Goal: Task Accomplishment & Management: Manage account settings

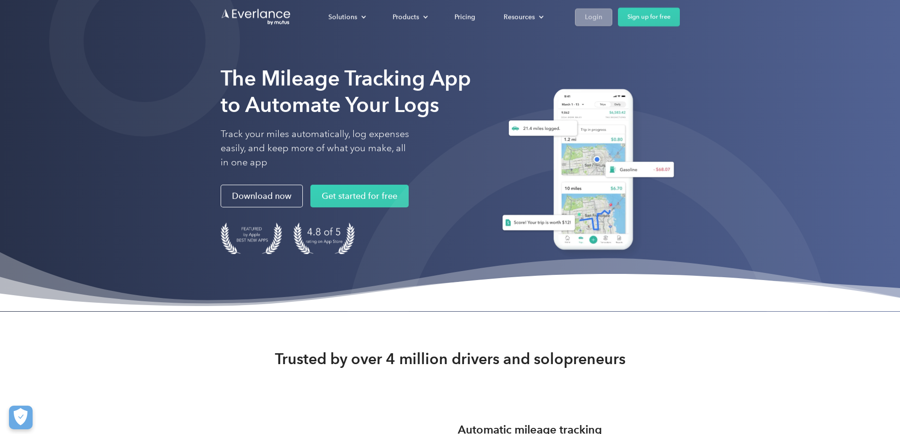
click at [612, 24] on link "Login" at bounding box center [593, 17] width 37 height 17
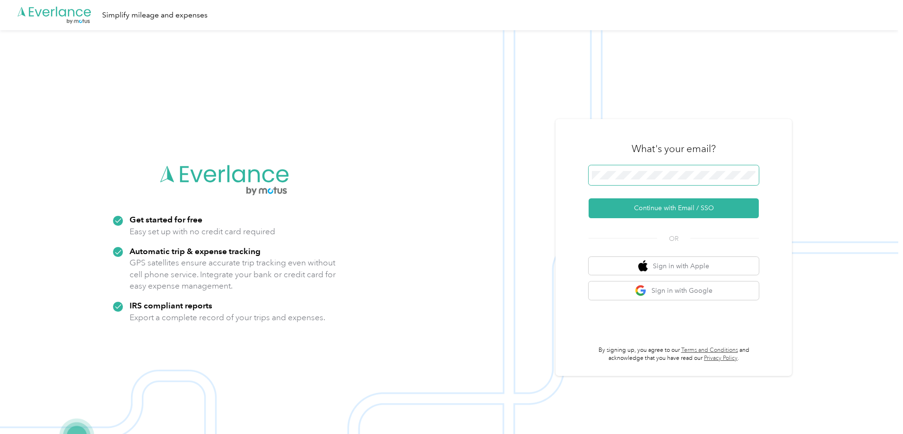
click at [592, 184] on span at bounding box center [673, 175] width 170 height 20
click at [651, 204] on button "Continue with Email / SSO" at bounding box center [673, 208] width 170 height 20
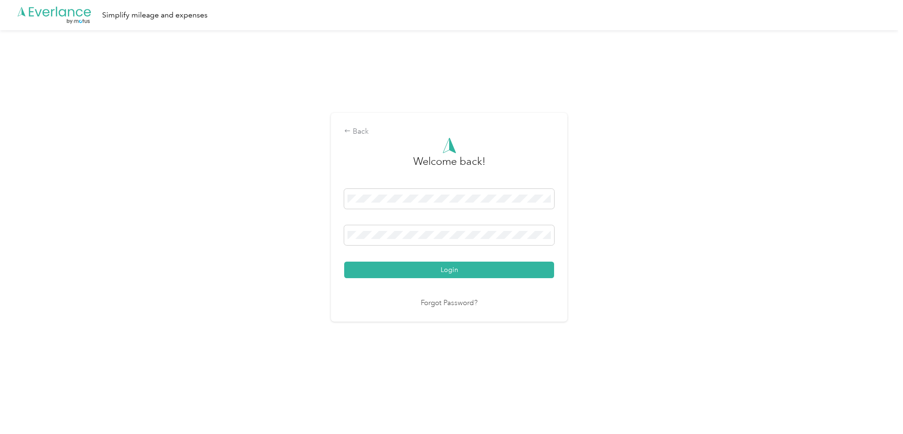
click at [482, 272] on button "Login" at bounding box center [449, 270] width 210 height 17
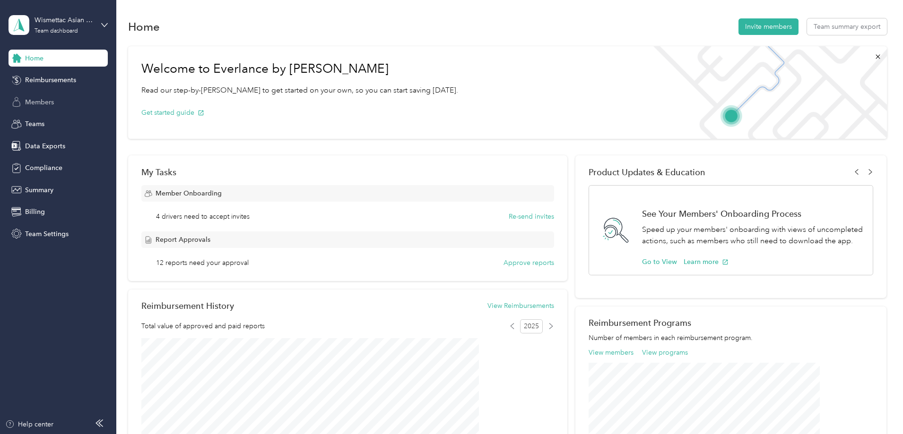
click at [90, 107] on div "Members" at bounding box center [58, 102] width 99 height 17
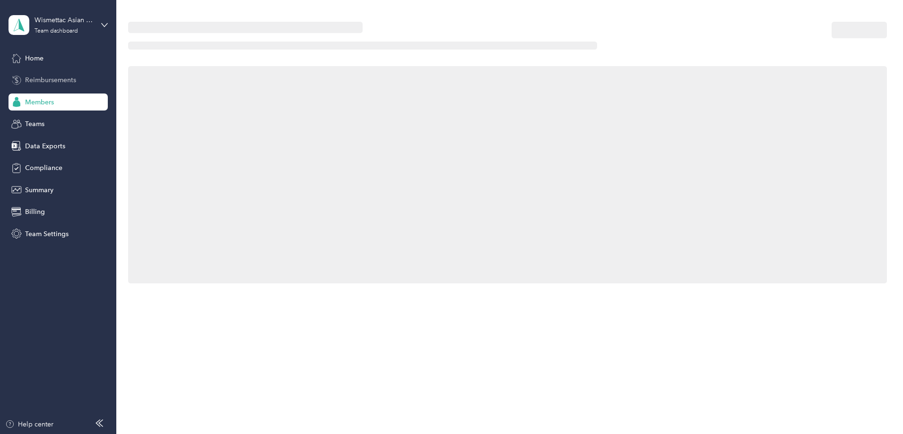
click at [88, 86] on div "Reimbursements" at bounding box center [58, 80] width 99 height 17
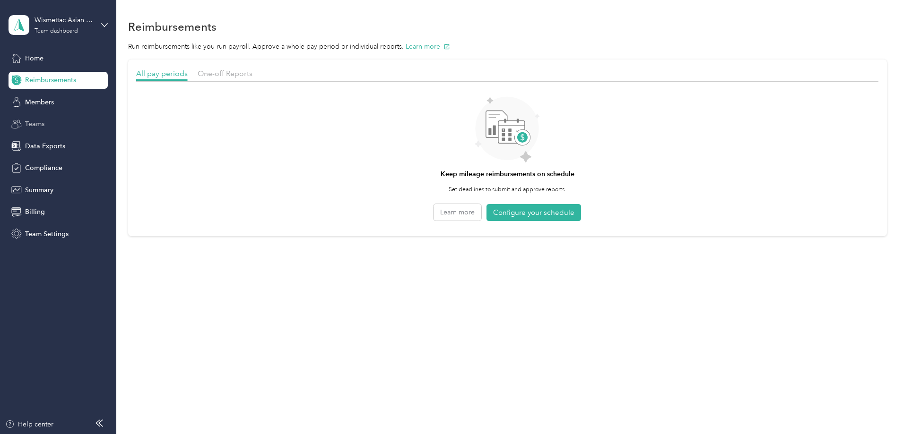
click at [78, 117] on div "Teams" at bounding box center [58, 124] width 99 height 17
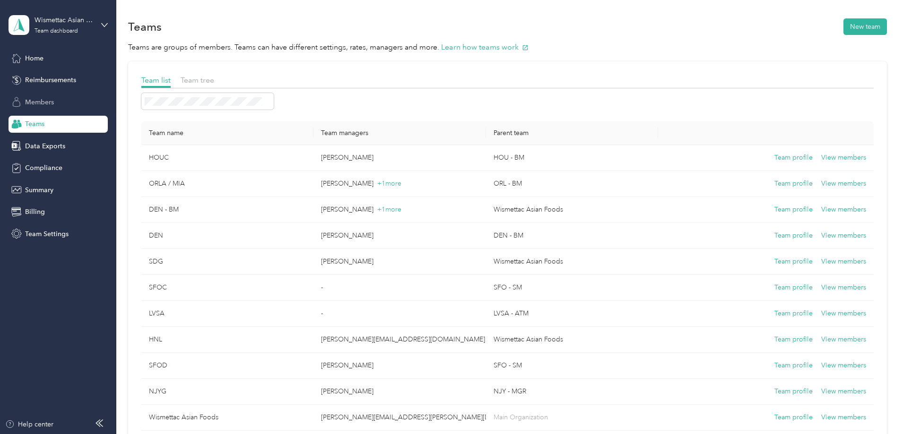
click at [78, 104] on div "Members" at bounding box center [58, 102] width 99 height 17
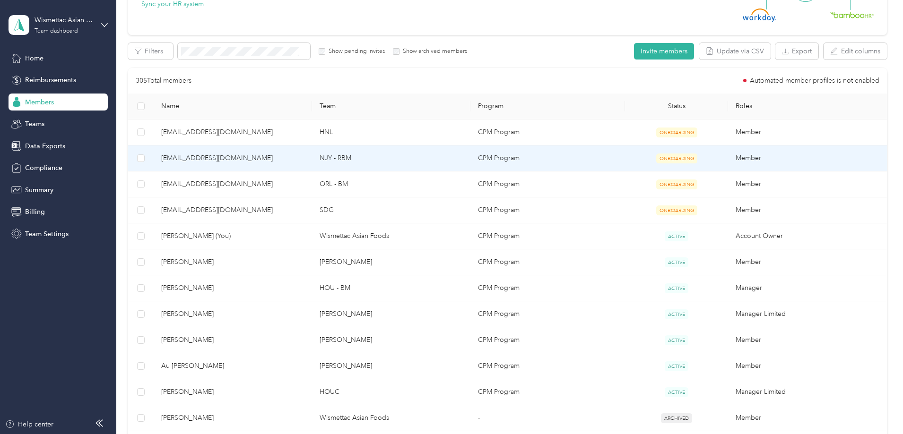
scroll to position [47, 0]
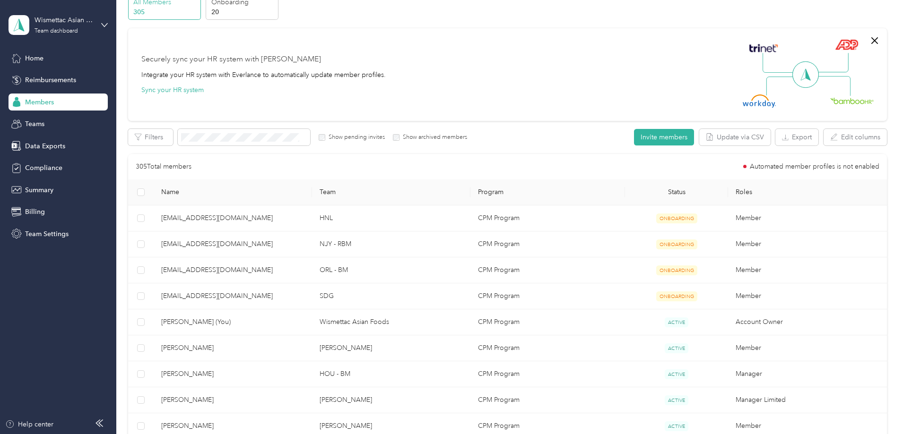
click at [48, 41] on div "Wismettac Asian Foods Team dashboard" at bounding box center [58, 25] width 99 height 33
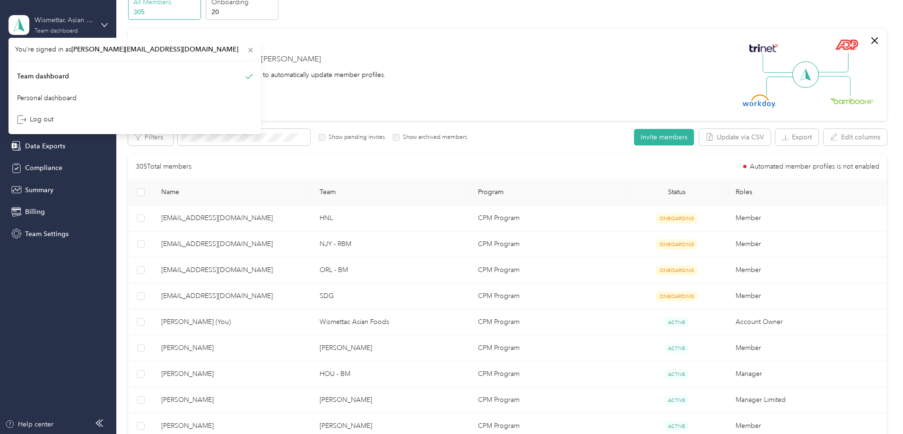
click at [63, 30] on div "Team dashboard" at bounding box center [55, 31] width 43 height 6
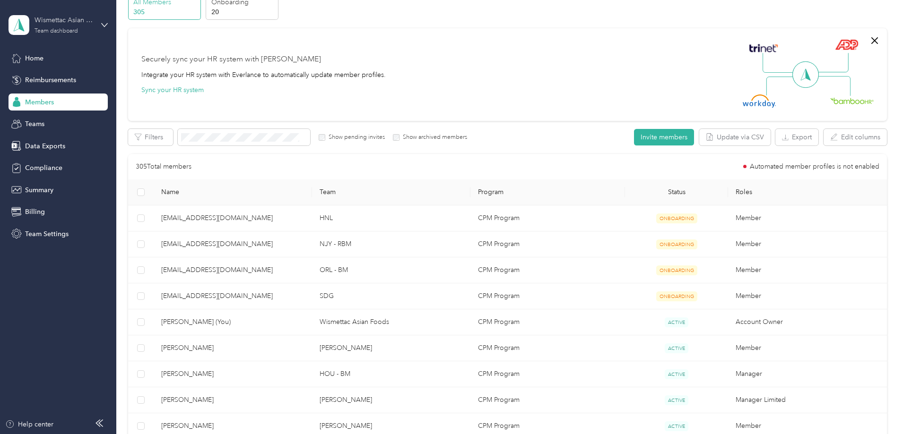
click at [78, 29] on div "Team dashboard" at bounding box center [55, 31] width 43 height 6
click at [69, 122] on div "Log out" at bounding box center [134, 119] width 239 height 17
